Goal: Transaction & Acquisition: Purchase product/service

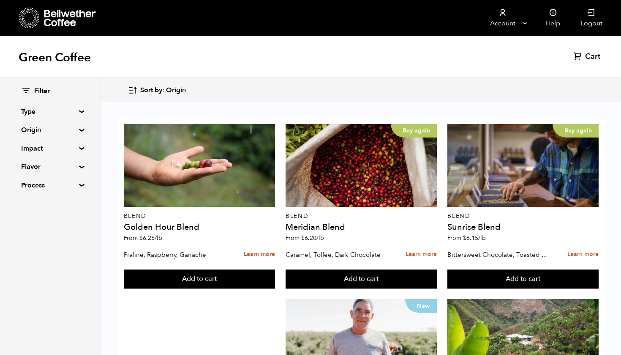
click at [169, 88] on span "Sort by: Origin" at bounding box center [163, 90] width 46 height 9
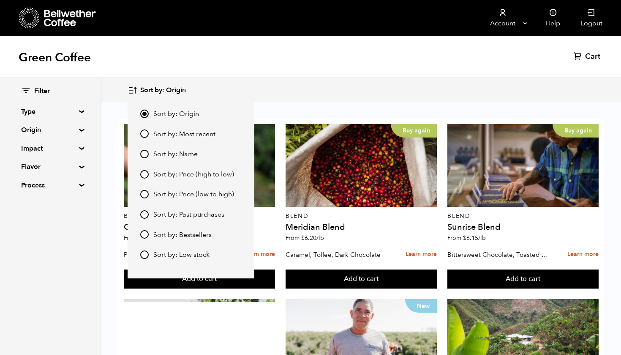
click at [169, 191] on span "Sort by: Price (low to high)" at bounding box center [193, 194] width 81 height 9
click at [149, 191] on input "Sort by: Price (low to high)" at bounding box center [144, 194] width 8 height 8
radio input "true"
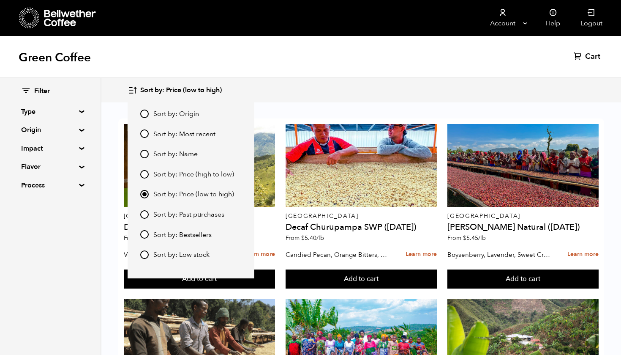
click at [257, 93] on div "Sort by: Price (low to high) Sort by: Origin Sort by: Most recent Sort by: Name…" at bounding box center [361, 90] width 467 height 20
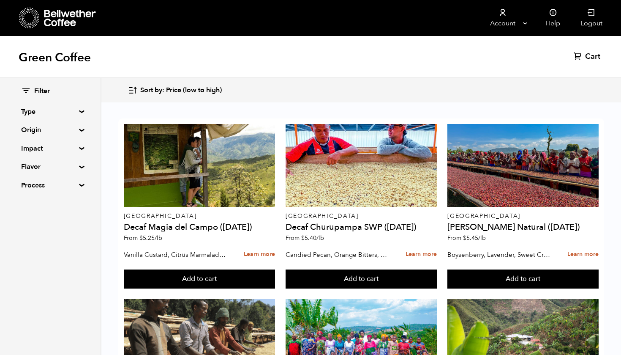
scroll to position [318, 0]
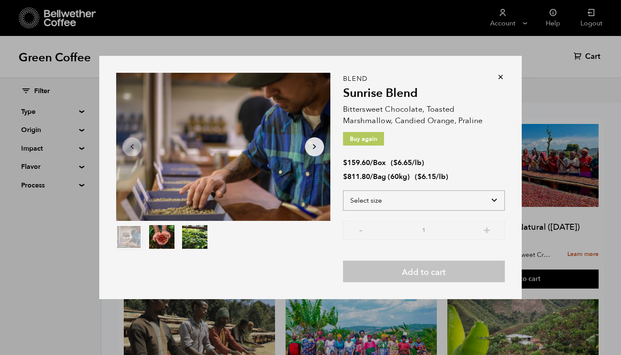
select select "bag-3"
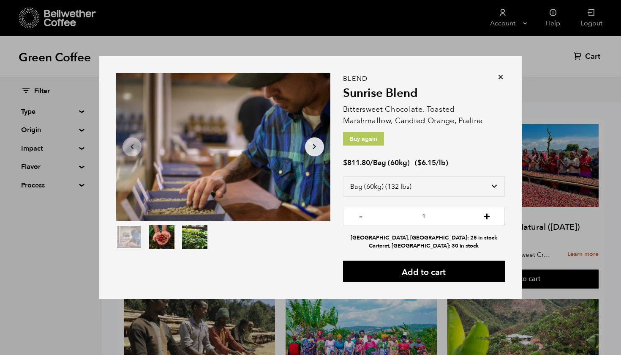
click at [488, 216] on button "+" at bounding box center [487, 215] width 11 height 8
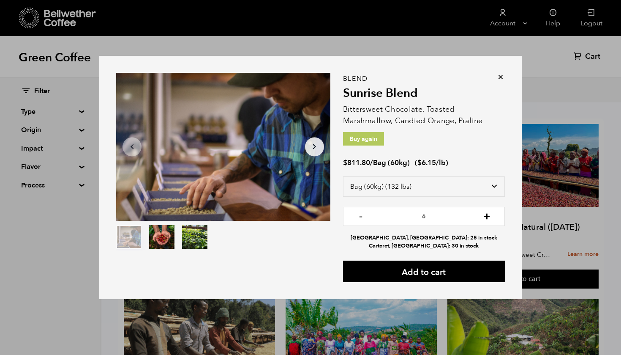
click at [488, 216] on button "+" at bounding box center [487, 215] width 11 height 8
type input "8"
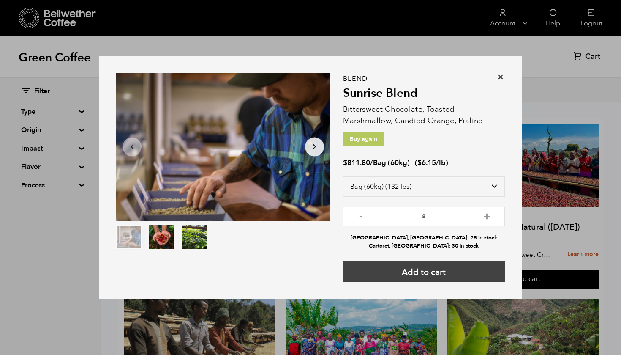
click at [411, 273] on button "Add to cart" at bounding box center [424, 271] width 162 height 22
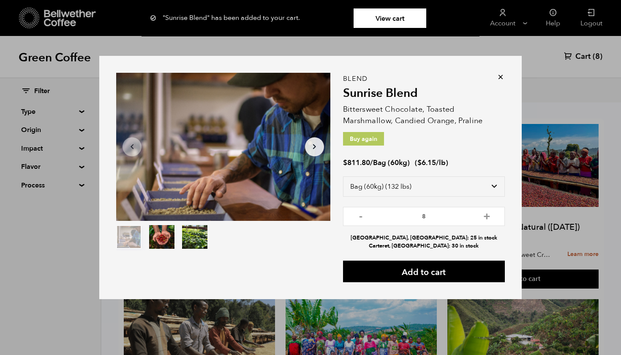
click at [502, 76] on icon at bounding box center [501, 77] width 8 height 8
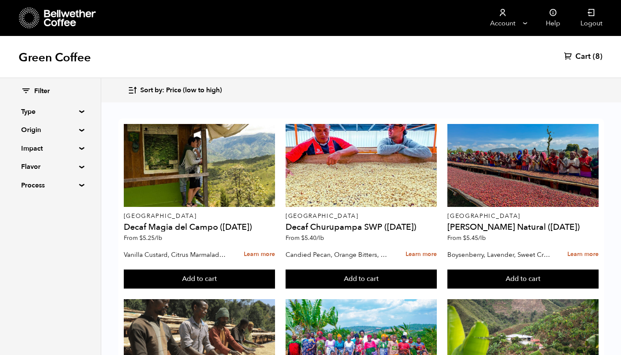
scroll to position [494, 0]
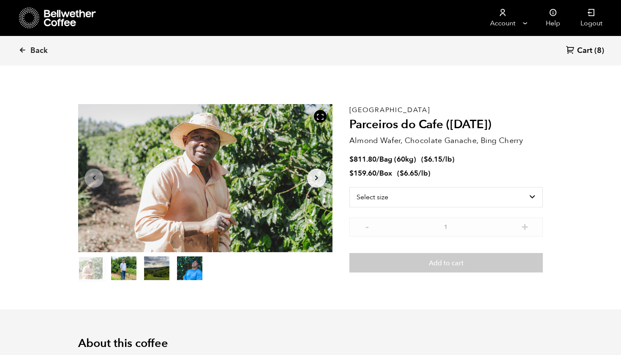
scroll to position [368, 450]
select select "bag-3"
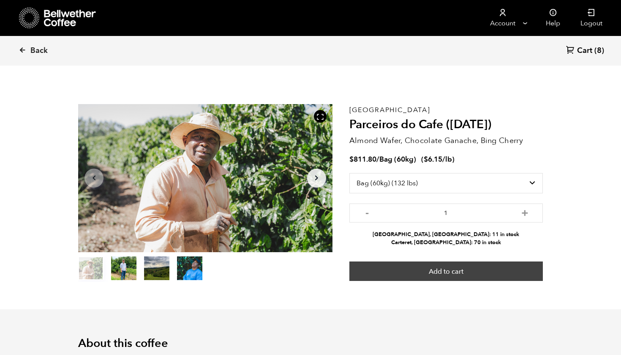
click at [454, 271] on button "Add to cart" at bounding box center [447, 270] width 194 height 19
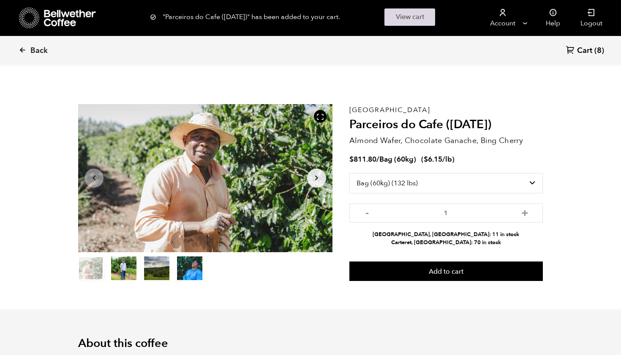
click at [402, 15] on link "View cart" at bounding box center [410, 16] width 51 height 17
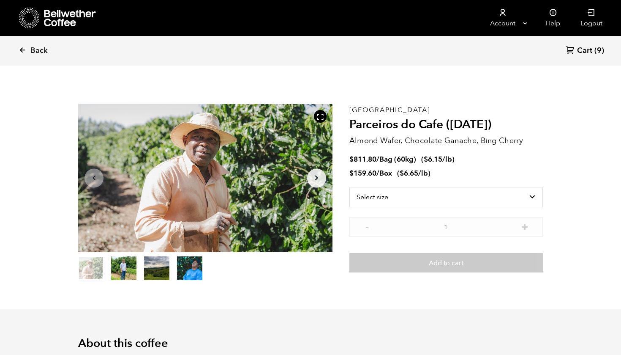
scroll to position [368, 450]
click at [38, 52] on span "Back" at bounding box center [38, 51] width 17 height 10
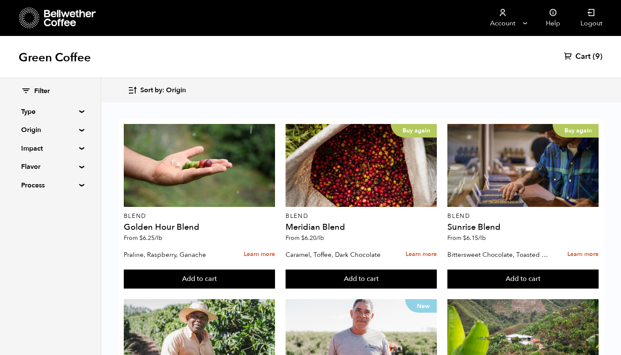
click at [172, 90] on span "Sort by: Origin" at bounding box center [163, 90] width 46 height 9
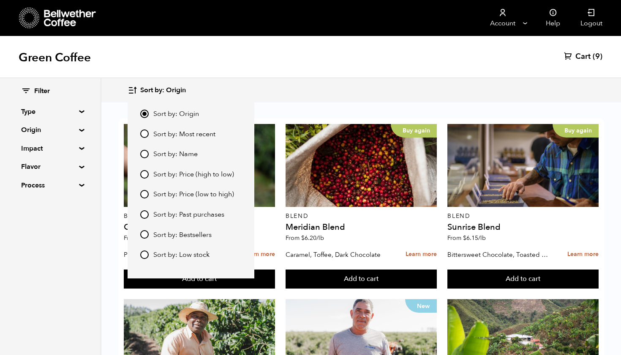
click at [177, 195] on span "Sort by: Price (low to high)" at bounding box center [193, 194] width 81 height 9
click at [149, 195] on input "Sort by: Price (low to high)" at bounding box center [144, 194] width 8 height 8
radio input "true"
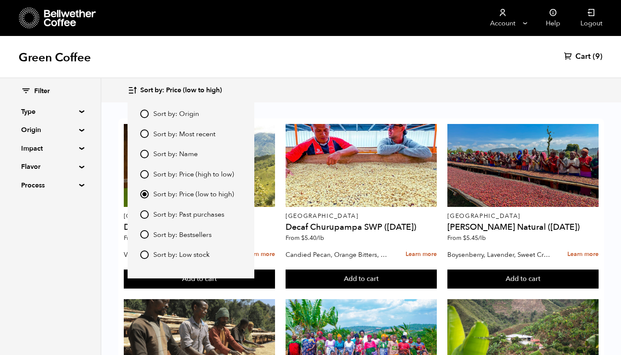
click at [263, 88] on div "Sort by: Price (low to high) Sort by: Origin Sort by: Most recent Sort by: Name…" at bounding box center [361, 90] width 467 height 20
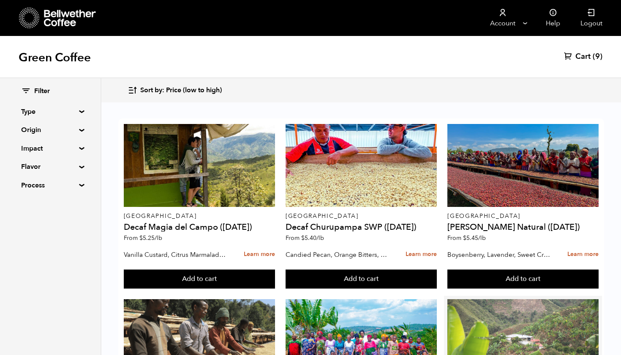
scroll to position [33, 0]
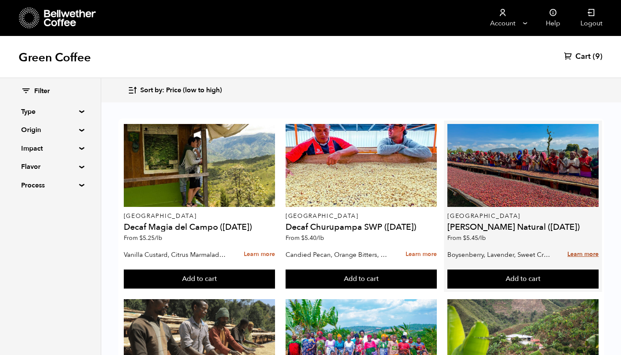
click at [580, 245] on link "Learn more" at bounding box center [583, 254] width 31 height 18
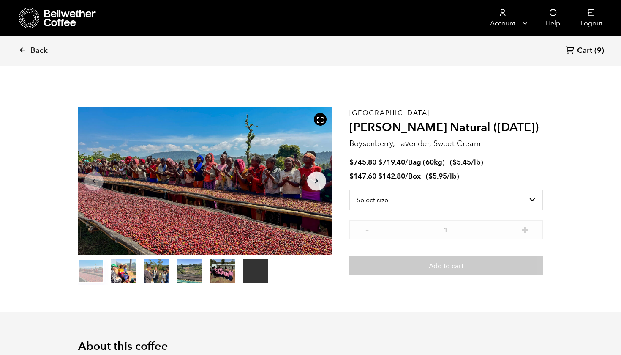
scroll to position [368, 450]
select select "bag-3"
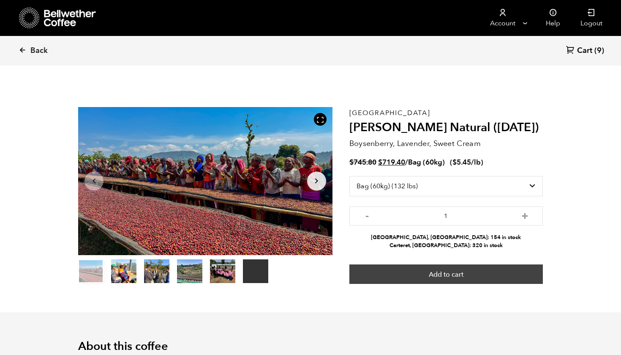
click at [448, 272] on button "Add to cart" at bounding box center [447, 273] width 194 height 19
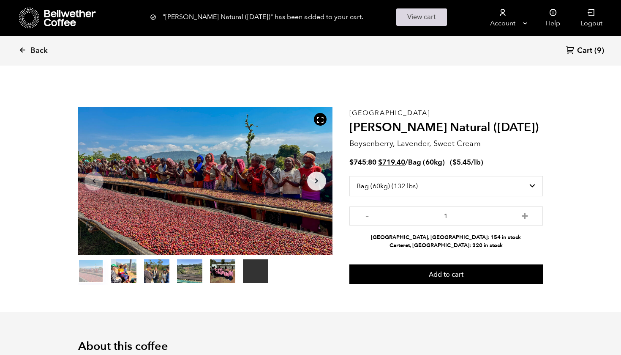
click at [409, 21] on link "View cart" at bounding box center [421, 16] width 51 height 17
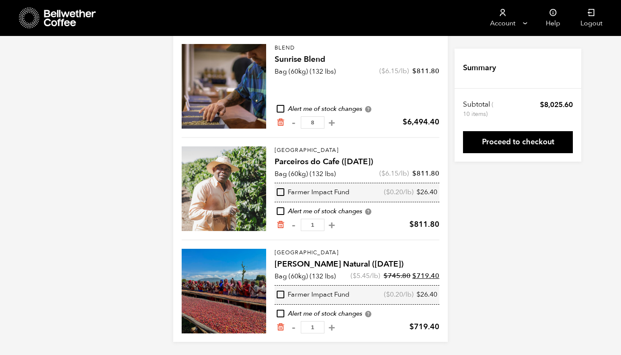
scroll to position [90, 0]
click at [328, 328] on button "+" at bounding box center [332, 327] width 11 height 8
type input "2"
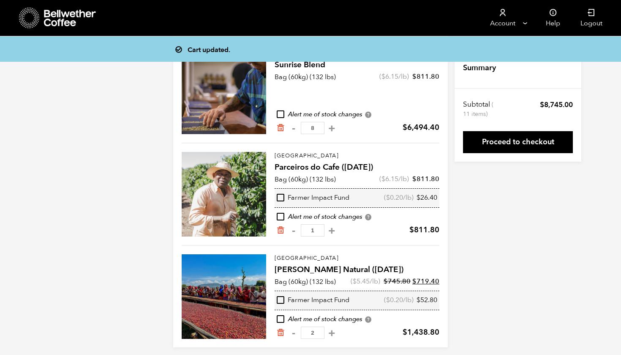
scroll to position [84, 0]
click at [281, 231] on icon "Remove from cart" at bounding box center [280, 230] width 8 height 8
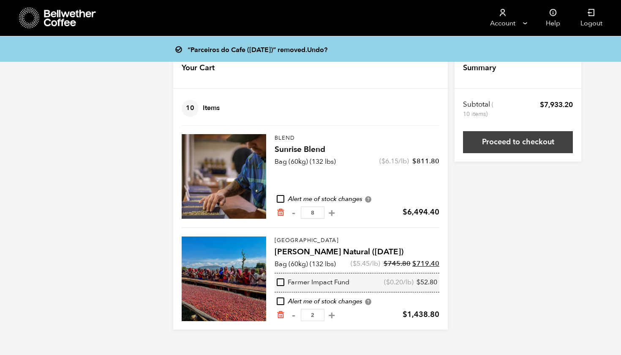
click at [520, 143] on link "Proceed to checkout" at bounding box center [518, 142] width 110 height 22
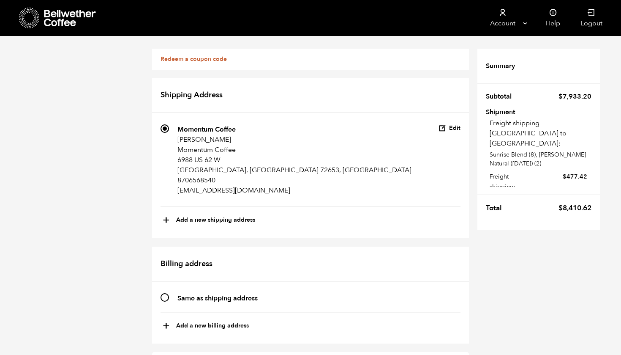
scroll to position [3, 0]
click at [449, 124] on button "Edit" at bounding box center [450, 128] width 22 height 8
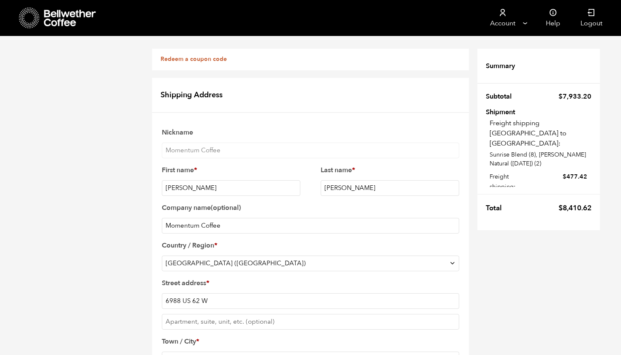
scroll to position [871, 0]
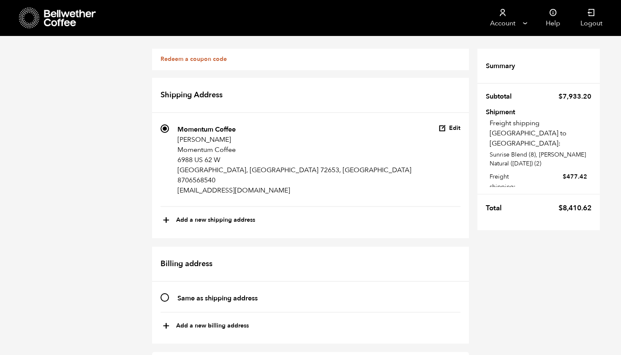
scroll to position [423, 0]
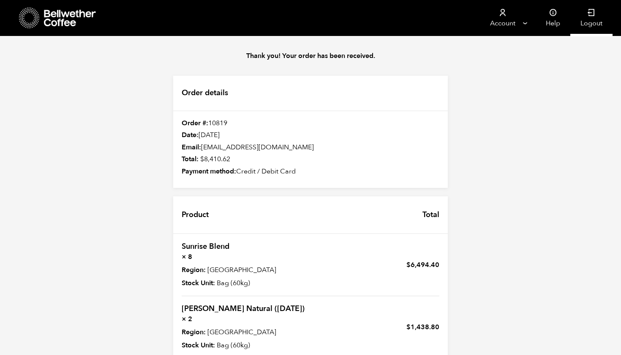
click at [590, 18] on link "Logout" at bounding box center [592, 18] width 42 height 36
